Goal: Register for event/course

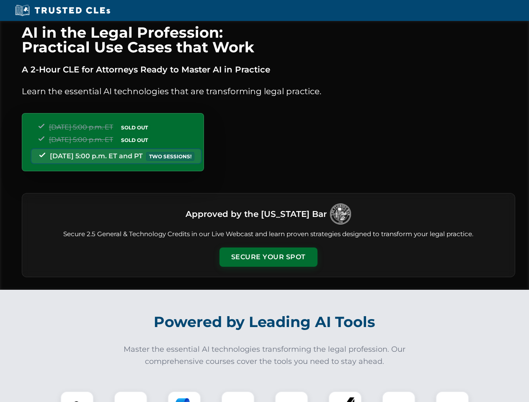
click at [268, 257] on button "Secure Your Spot" at bounding box center [268, 256] width 98 height 19
click at [77, 396] on img at bounding box center [77, 408] width 24 height 24
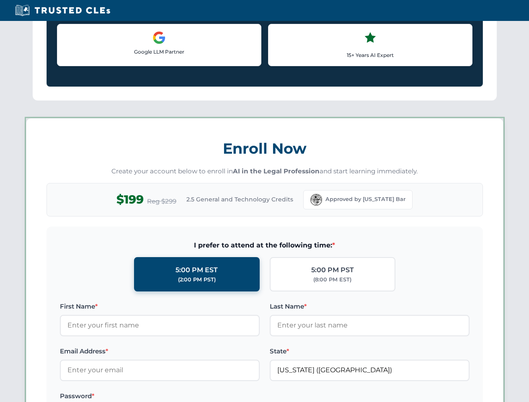
click at [184, 396] on label "Password *" at bounding box center [160, 396] width 200 height 10
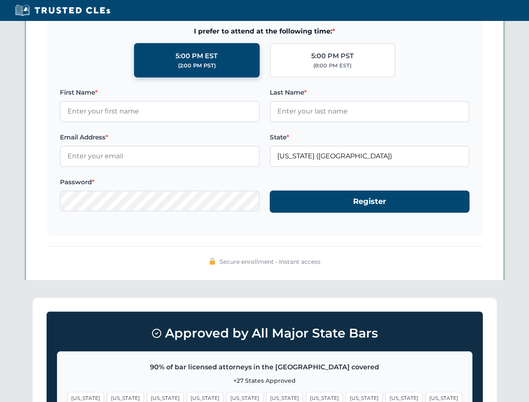
click at [386, 396] on span "[US_STATE]" at bounding box center [404, 398] width 36 height 12
